Goal: Information Seeking & Learning: Learn about a topic

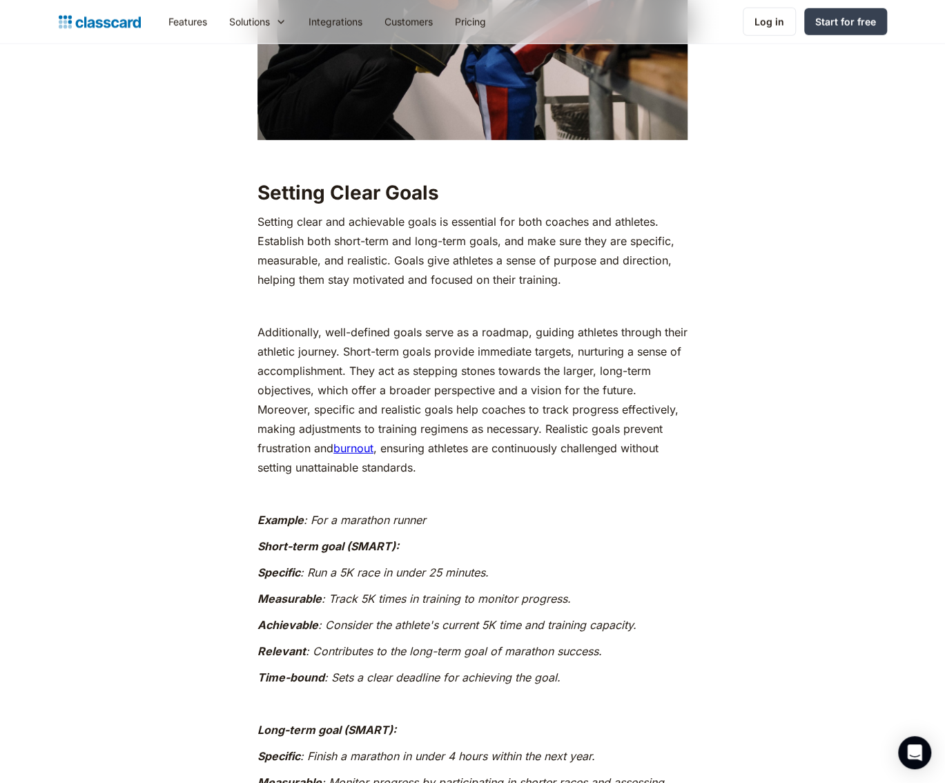
scroll to position [2072, 0]
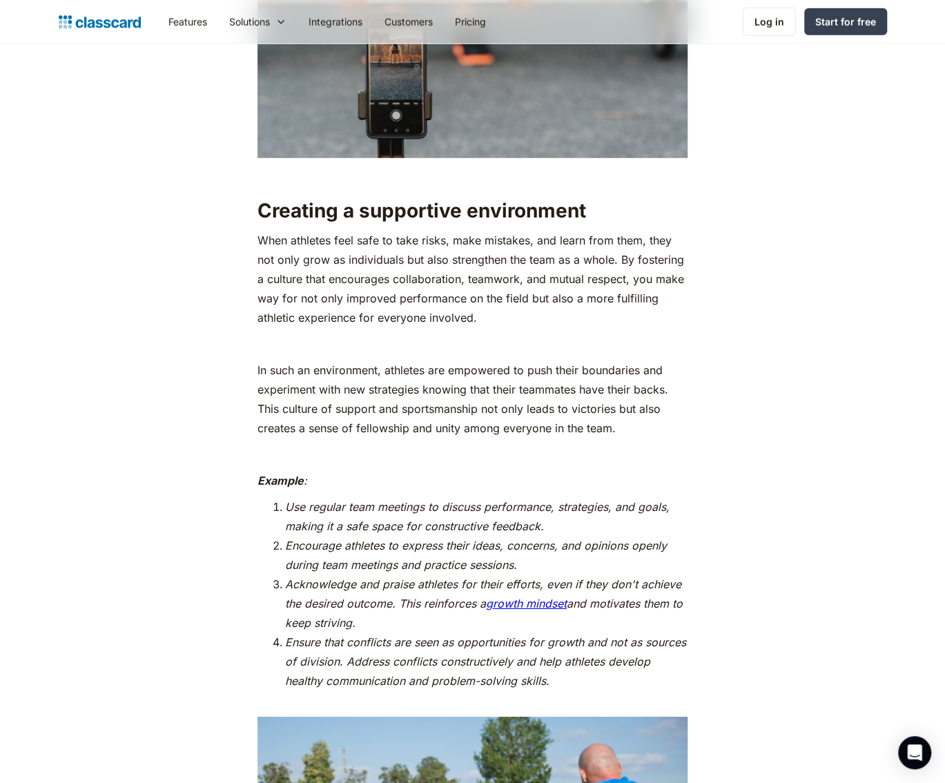
scroll to position [5110, 0]
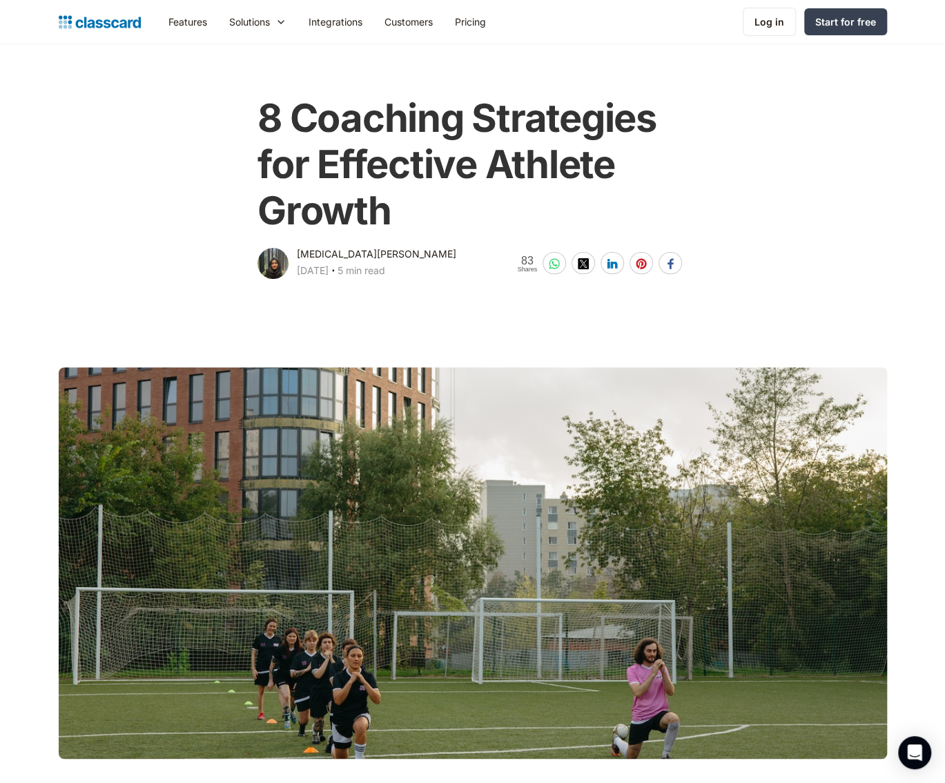
scroll to position [0, 0]
